Goal: Task Accomplishment & Management: Use online tool/utility

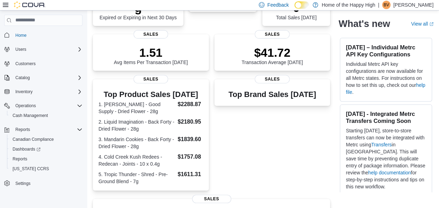
scroll to position [92, 0]
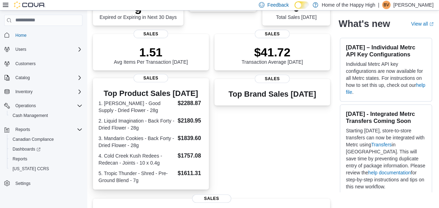
click at [178, 103] on dl "1. Jean Guy - Good Supply - Dried Flower - 28g $2288.87 2. Liquid Imagination -…" at bounding box center [151, 141] width 105 height 85
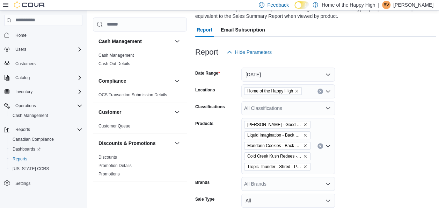
scroll to position [59, 0]
click at [305, 123] on icon "Remove Jean Guy - Good Supply - Dried Flower - 28g from selection in this group" at bounding box center [305, 124] width 4 height 4
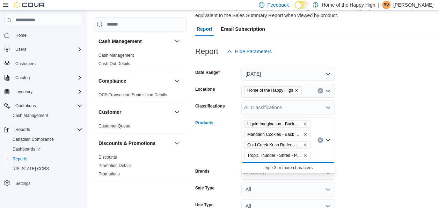
click at [305, 123] on icon "Remove Liquid Imagination - Back Forty - Dried Flower - 28g from selection in t…" at bounding box center [305, 124] width 4 height 4
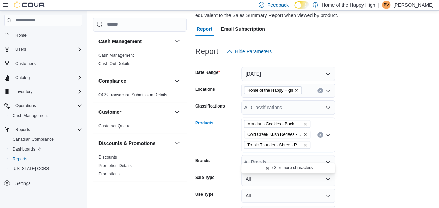
click at [305, 123] on icon "Remove Mandarin Cookies - Back Forty - Dried Flower - 28g from selection in thi…" at bounding box center [305, 124] width 4 height 4
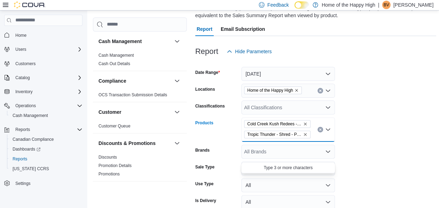
click at [305, 123] on icon "Remove Cold Creek Kush Redees - Redecan - Joints - 10 x 0.4g from selection in …" at bounding box center [305, 124] width 4 height 4
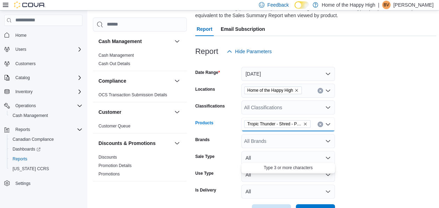
click at [305, 123] on icon "Remove Tropic Thunder - Shred - Pre-Ground Blend - 7g from selection in this gr…" at bounding box center [305, 124] width 4 height 4
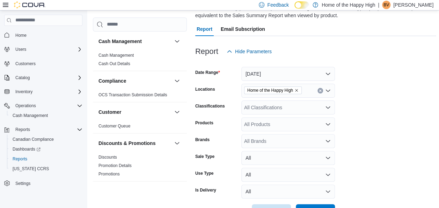
click at [309, 202] on div at bounding box center [315, 201] width 241 height 6
click at [309, 203] on div at bounding box center [315, 201] width 241 height 6
click at [309, 204] on span "Run Report" at bounding box center [315, 210] width 31 height 14
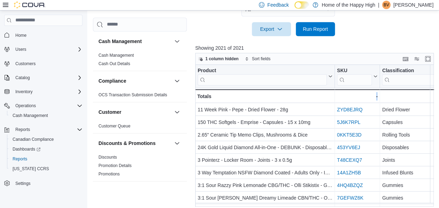
drag, startPoint x: 220, startPoint y: 206, endPoint x: 264, endPoint y: 203, distance: 44.1
click at [264, 203] on div "1 column hidden Sort fields Product Click to view column header actions SKU Cli…" at bounding box center [314, 136] width 239 height 166
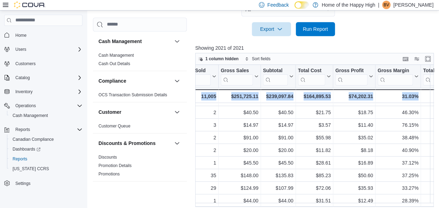
scroll to position [123, 357]
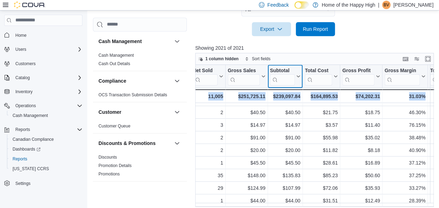
click at [297, 78] on button "Subtotal" at bounding box center [285, 76] width 30 height 18
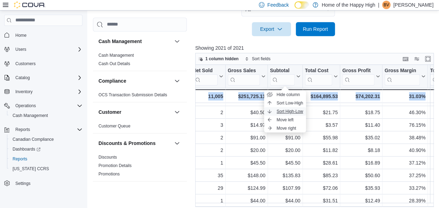
click at [285, 107] on button "Sort High-Low" at bounding box center [285, 111] width 42 height 8
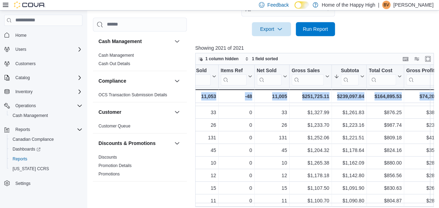
scroll to position [123, 325]
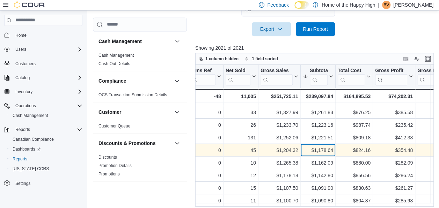
click at [319, 152] on div "$1,178.64" at bounding box center [318, 150] width 30 height 8
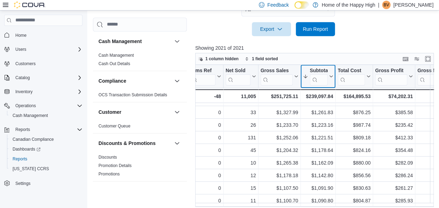
click at [331, 77] on icon at bounding box center [330, 76] width 6 height 4
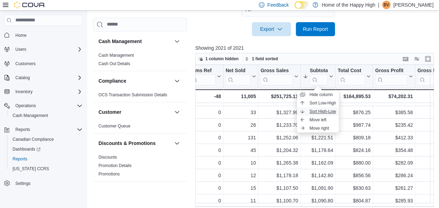
click at [323, 111] on span "Sort High-Low" at bounding box center [323, 111] width 27 height 6
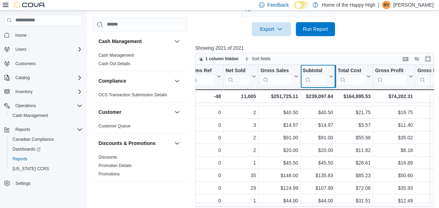
click at [332, 75] on div at bounding box center [335, 76] width 6 height 23
click at [331, 76] on icon at bounding box center [331, 76] width 3 height 2
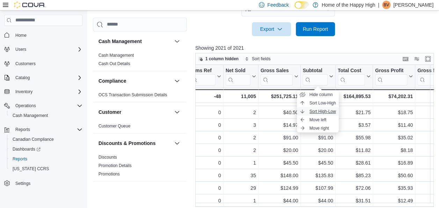
click at [322, 109] on span "Sort High-Low" at bounding box center [323, 111] width 27 height 6
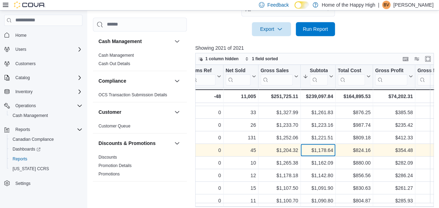
click at [328, 144] on div "$1,178.64 - Subtotal, column 8, row 14" at bounding box center [318, 150] width 35 height 13
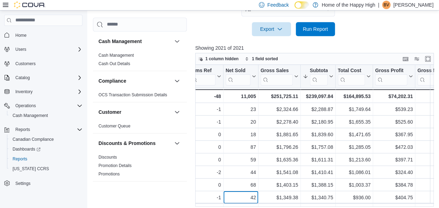
scroll to position [14, 325]
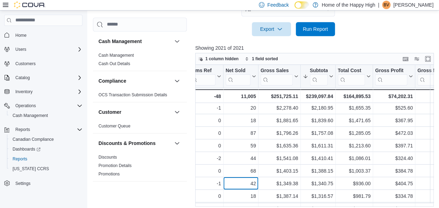
drag, startPoint x: 180, startPoint y: 201, endPoint x: 172, endPoint y: 200, distance: 8.8
click at [172, 200] on div "Cash Management Cash Management Cash Out Details Compliance OCS Transaction Sub…" at bounding box center [265, 11] width 344 height 416
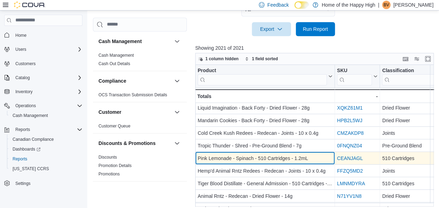
click at [233, 152] on div "Pink Lemonade - Spinach - 510 Cartridges - 1.2mL - Product, column 1, row 6" at bounding box center [265, 158] width 140 height 13
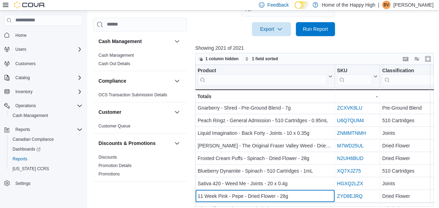
scroll to position [341, 0]
